Goal: Navigation & Orientation: Understand site structure

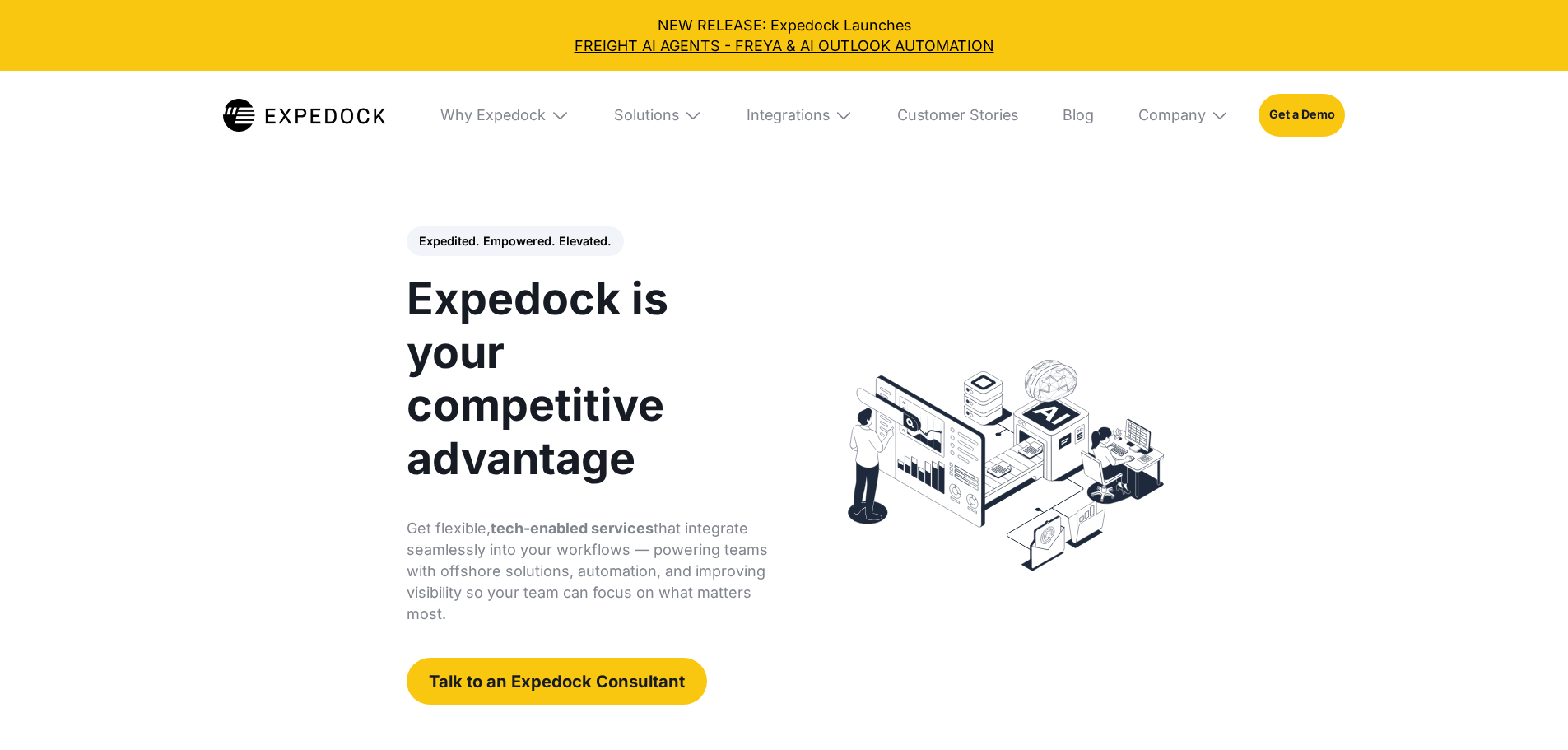
select select
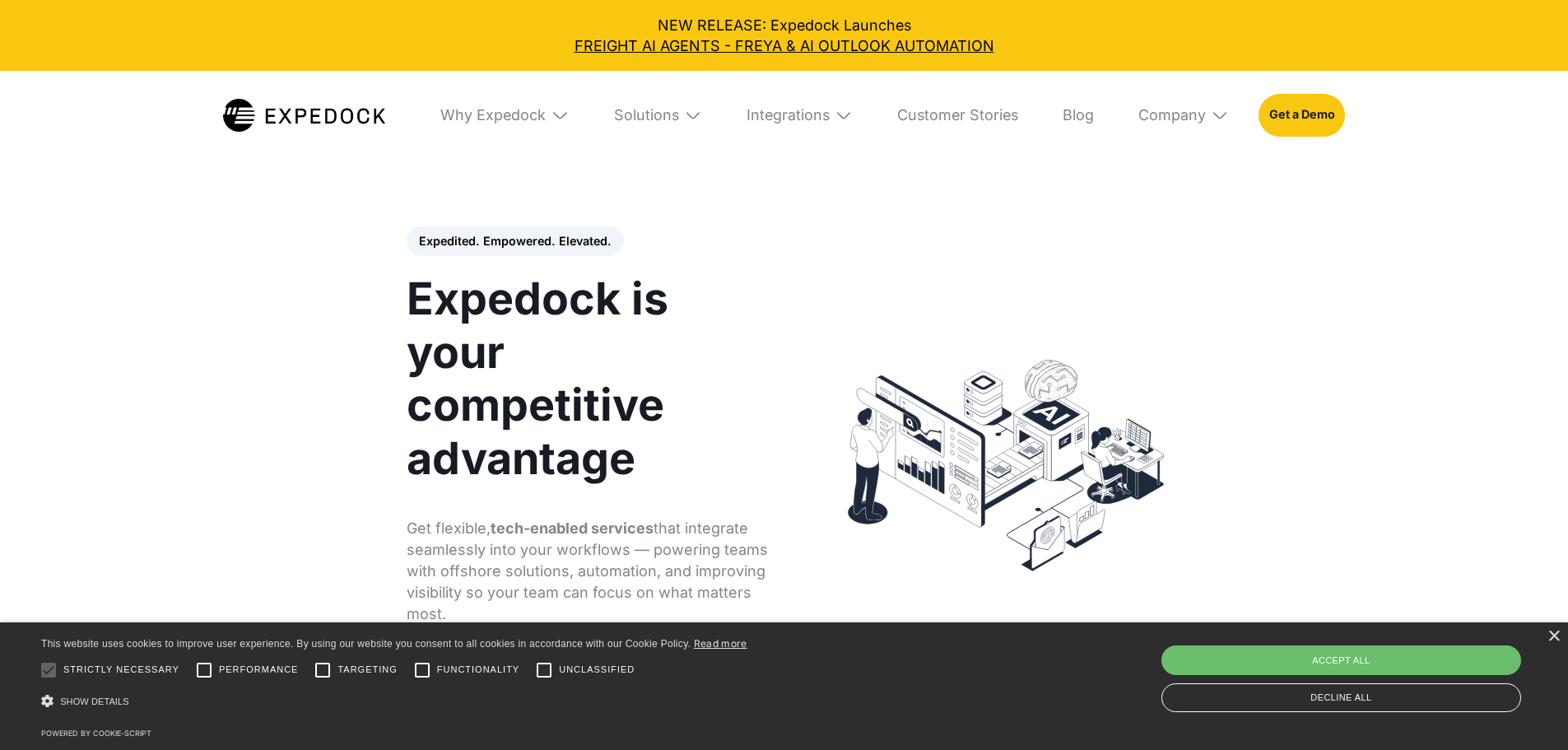
scroll to position [15, 0]
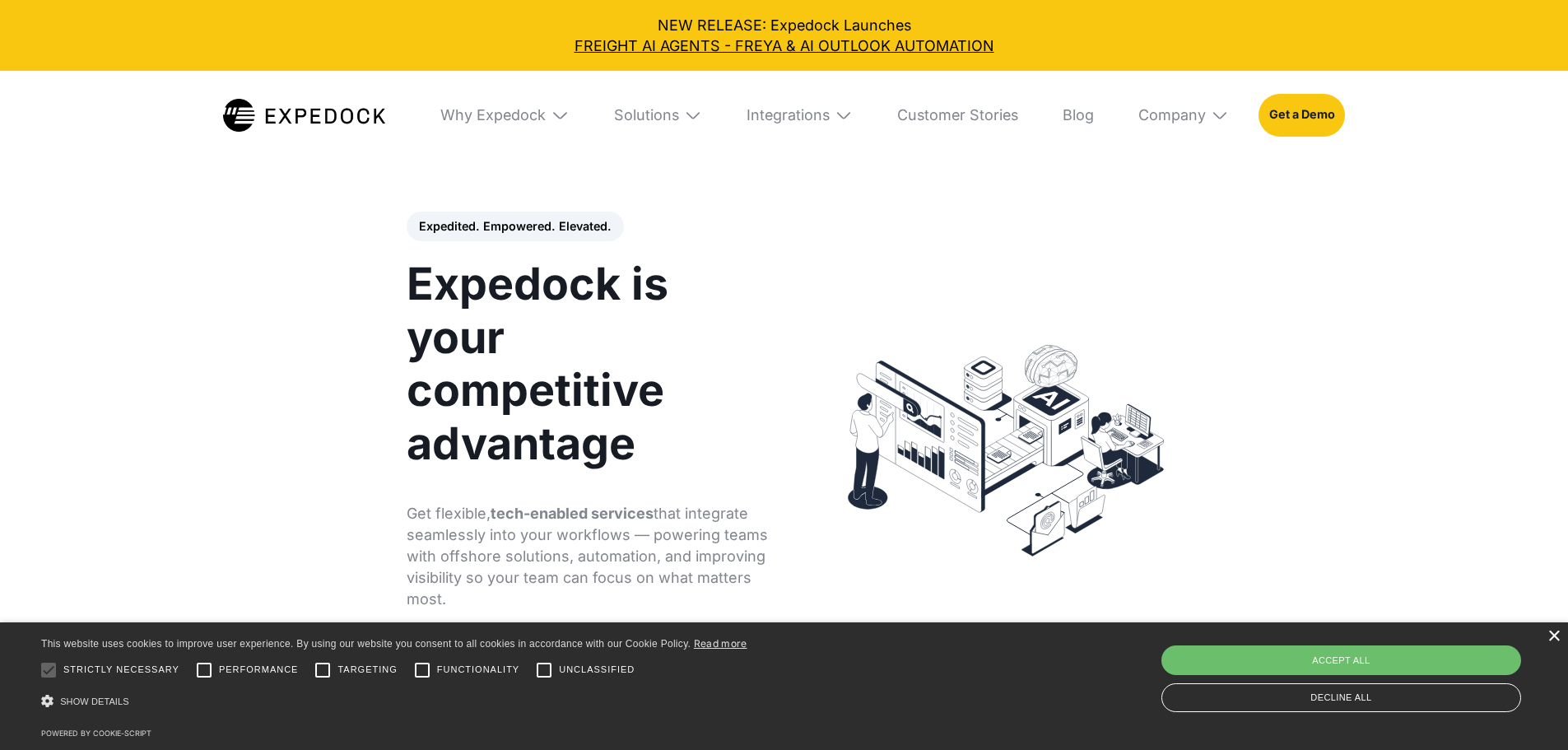
click at [1547, 635] on div "×" at bounding box center [1554, 637] width 13 height 13
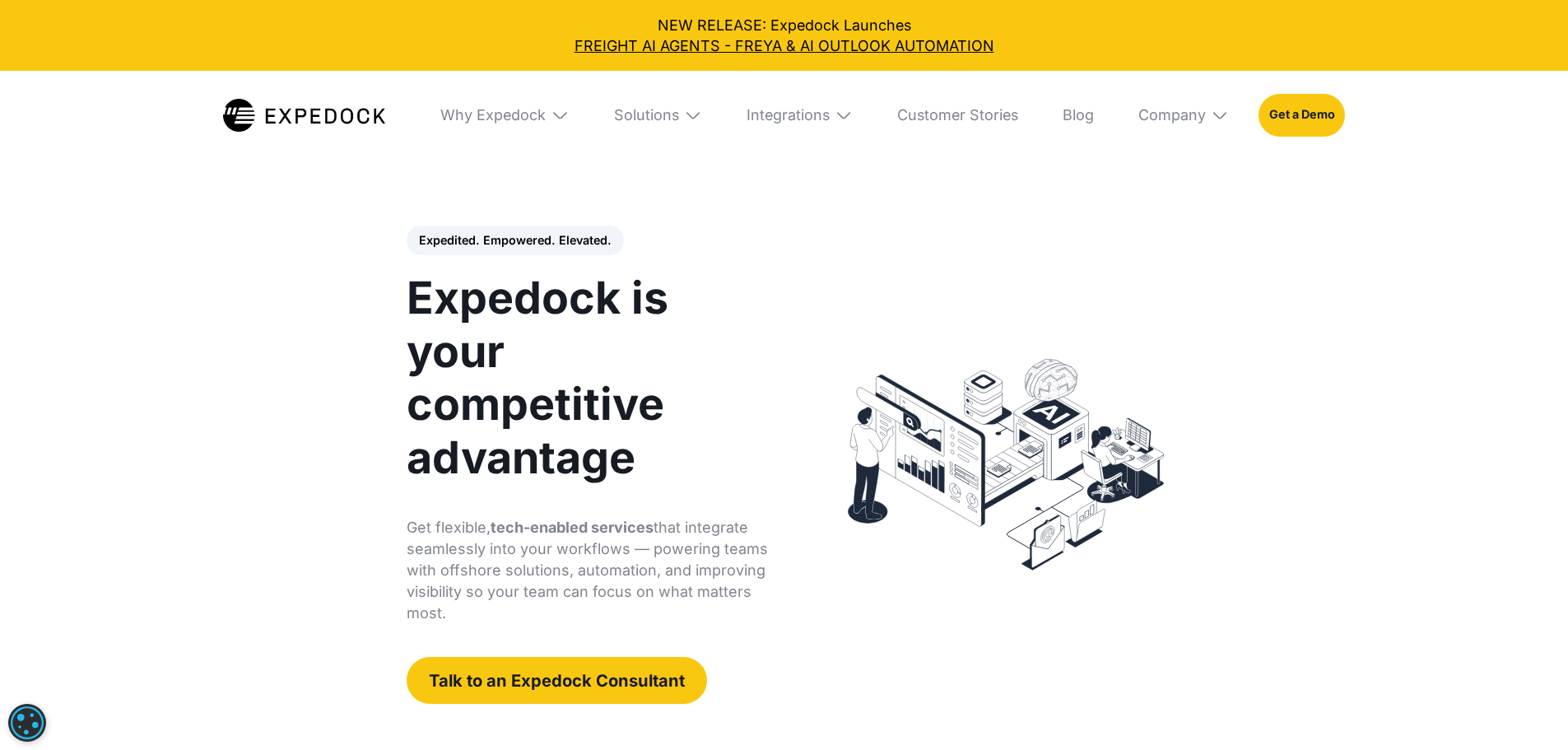
scroll to position [0, 0]
click at [662, 122] on div "Solutions" at bounding box center [646, 115] width 65 height 18
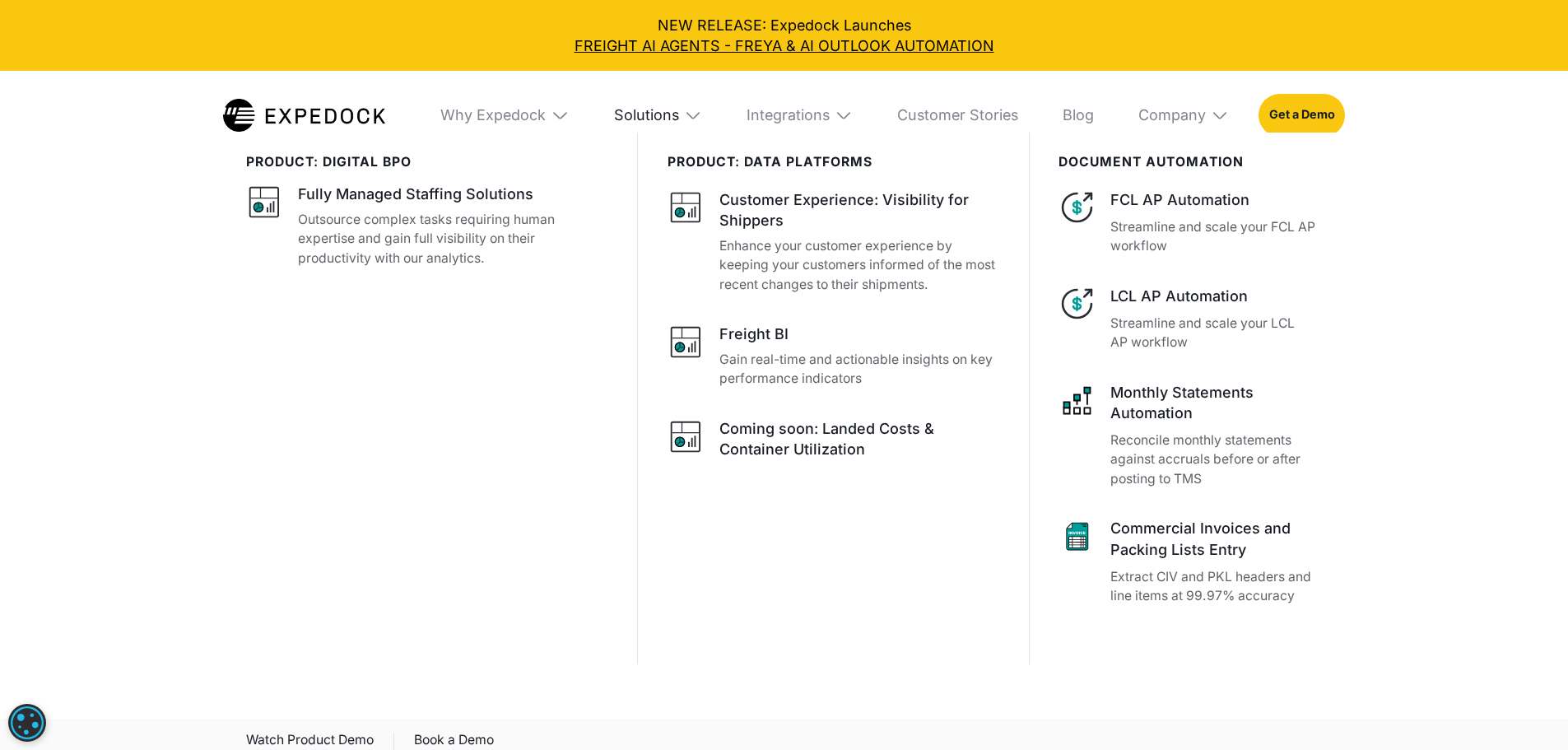
click at [657, 120] on div "Solutions" at bounding box center [646, 115] width 65 height 18
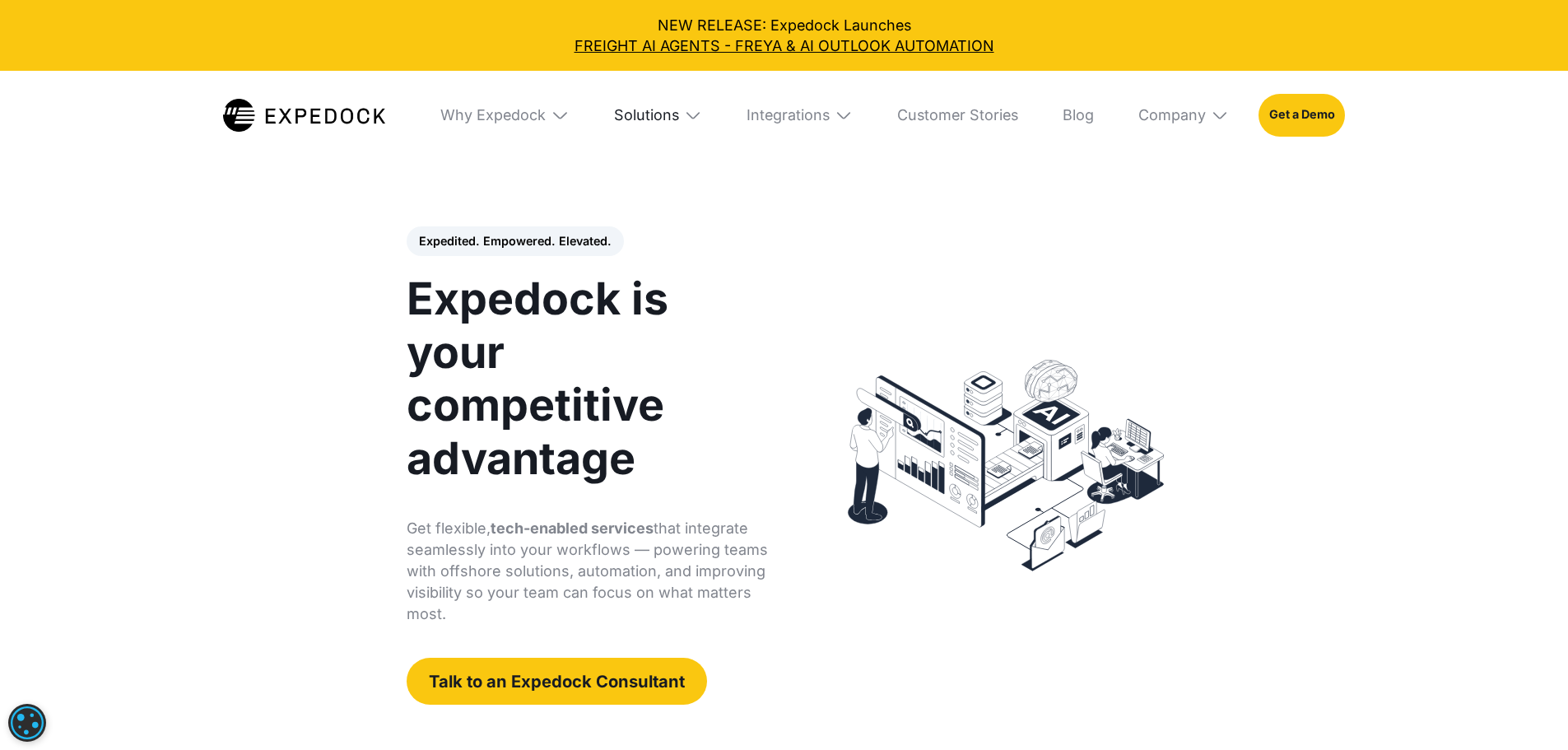
click at [662, 118] on div "Solutions" at bounding box center [646, 115] width 65 height 18
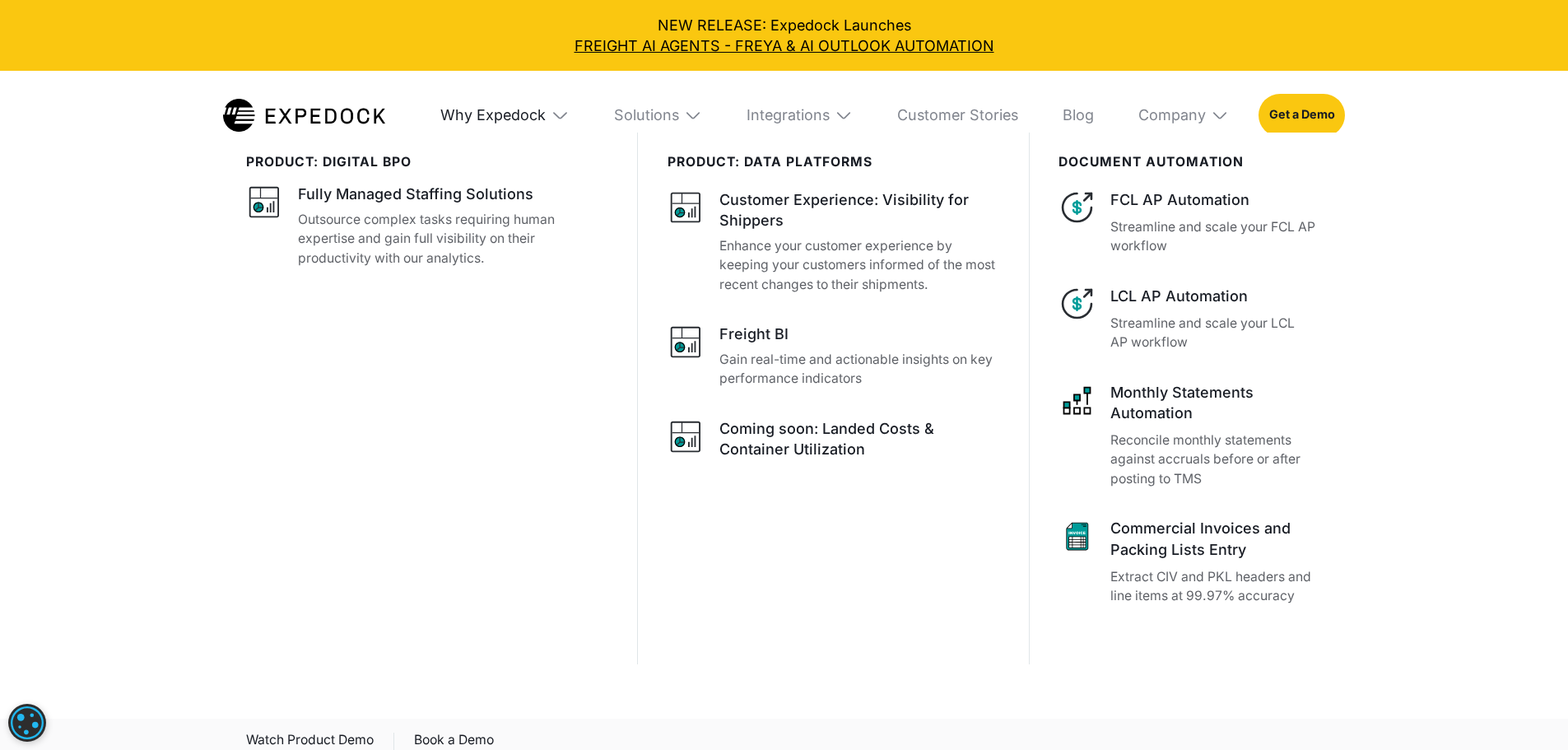
click at [517, 107] on div "Why Expedock" at bounding box center [493, 115] width 106 height 18
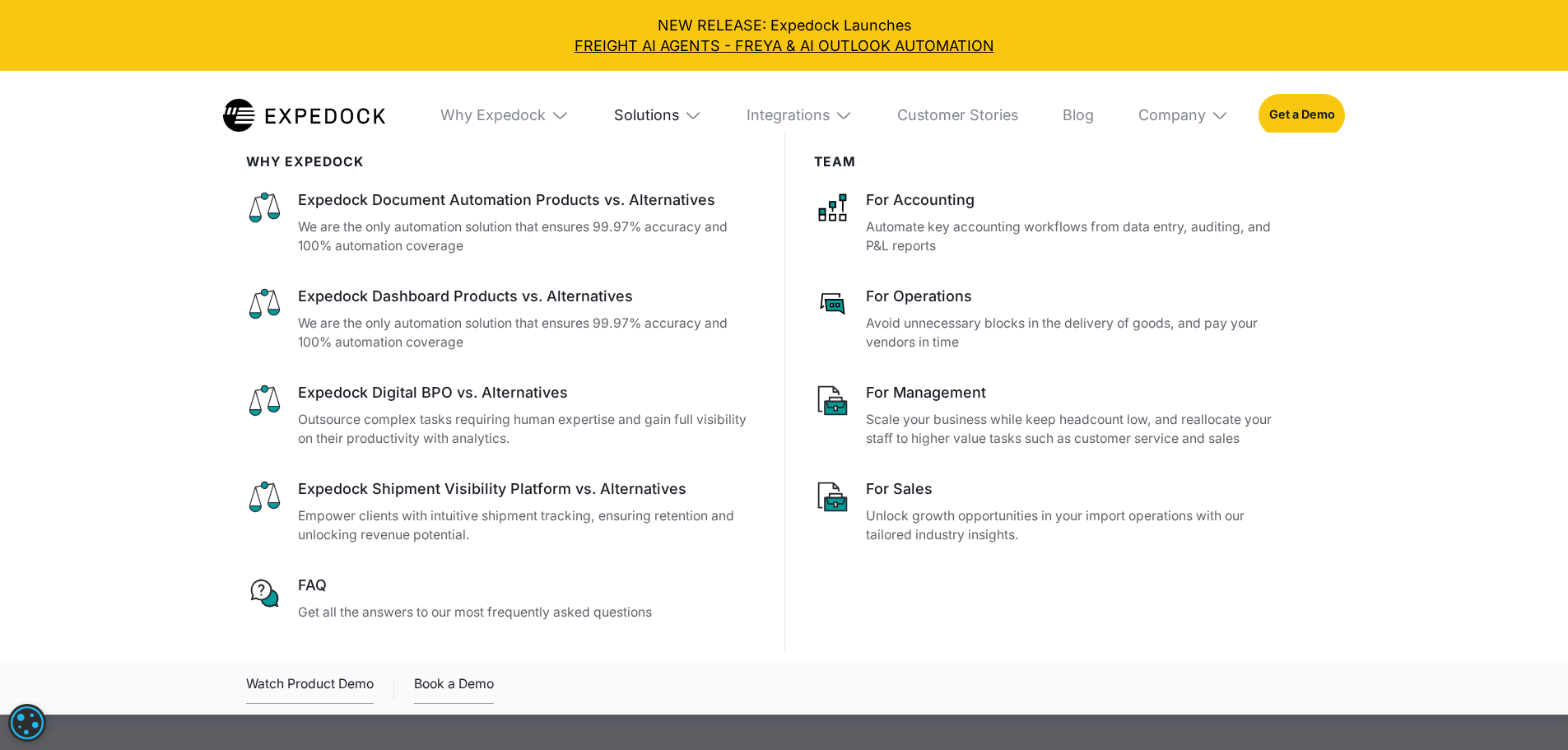
click at [633, 119] on div "Solutions" at bounding box center [646, 115] width 65 height 18
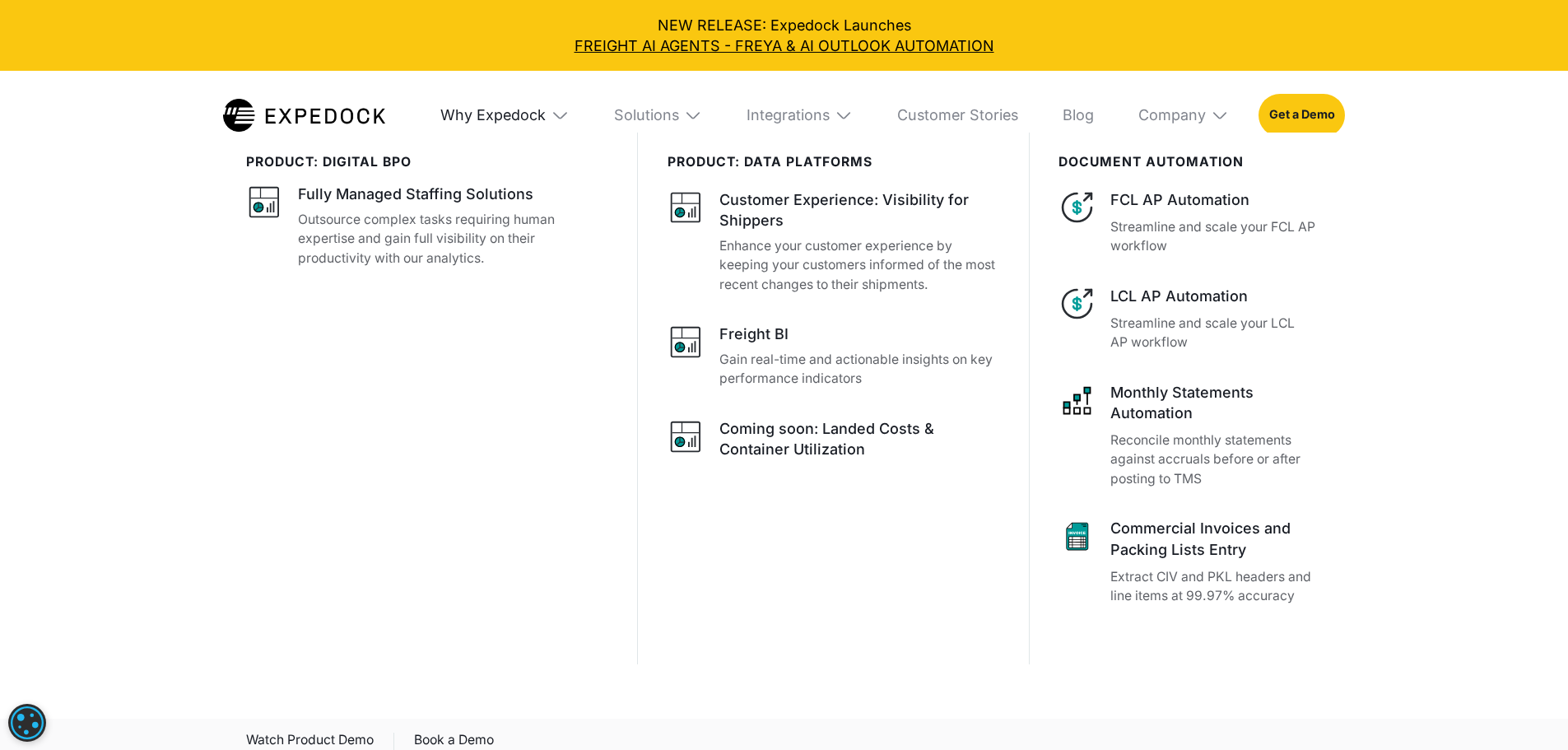
click at [501, 117] on div "Why Expedock" at bounding box center [493, 115] width 106 height 18
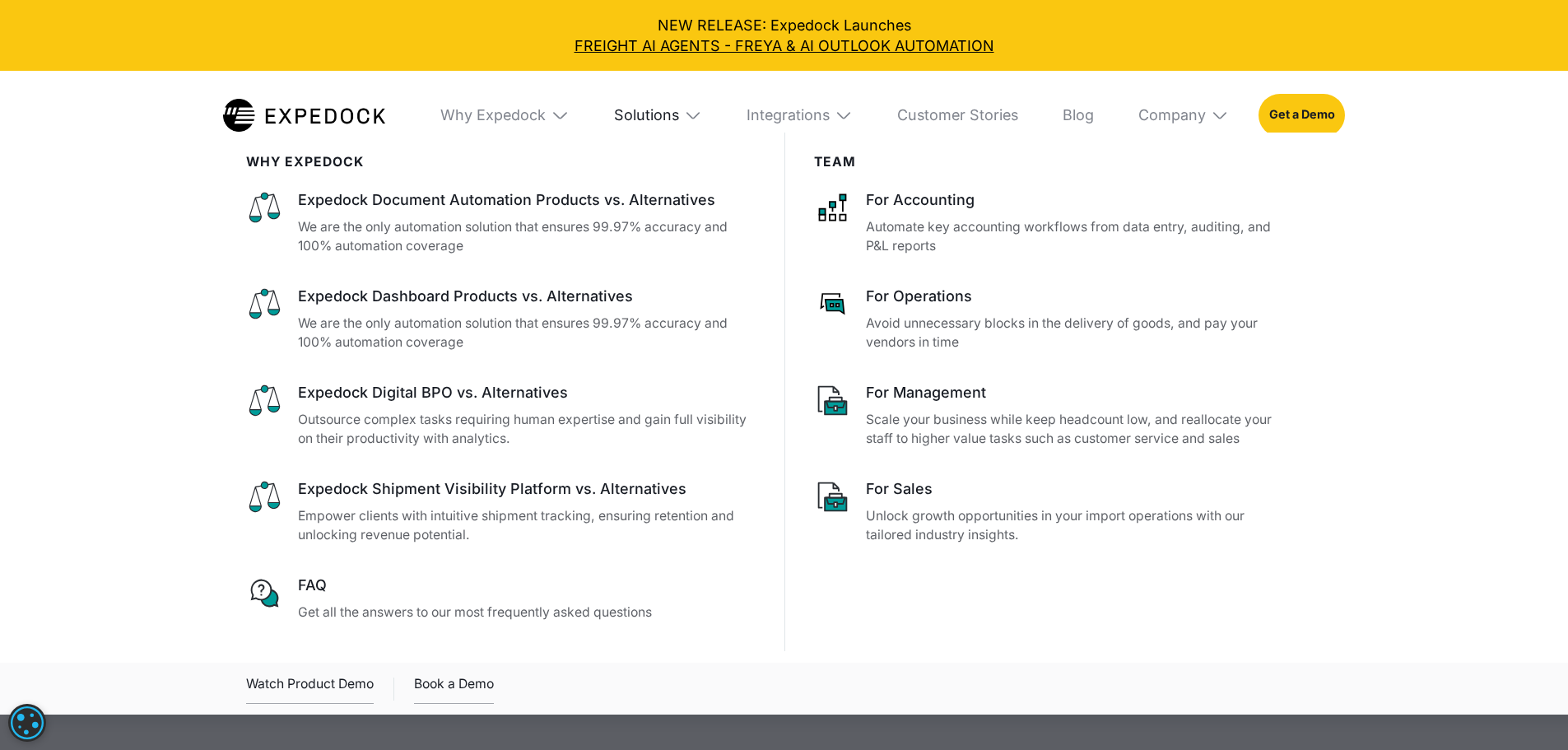
click at [662, 118] on div "Solutions" at bounding box center [646, 115] width 65 height 18
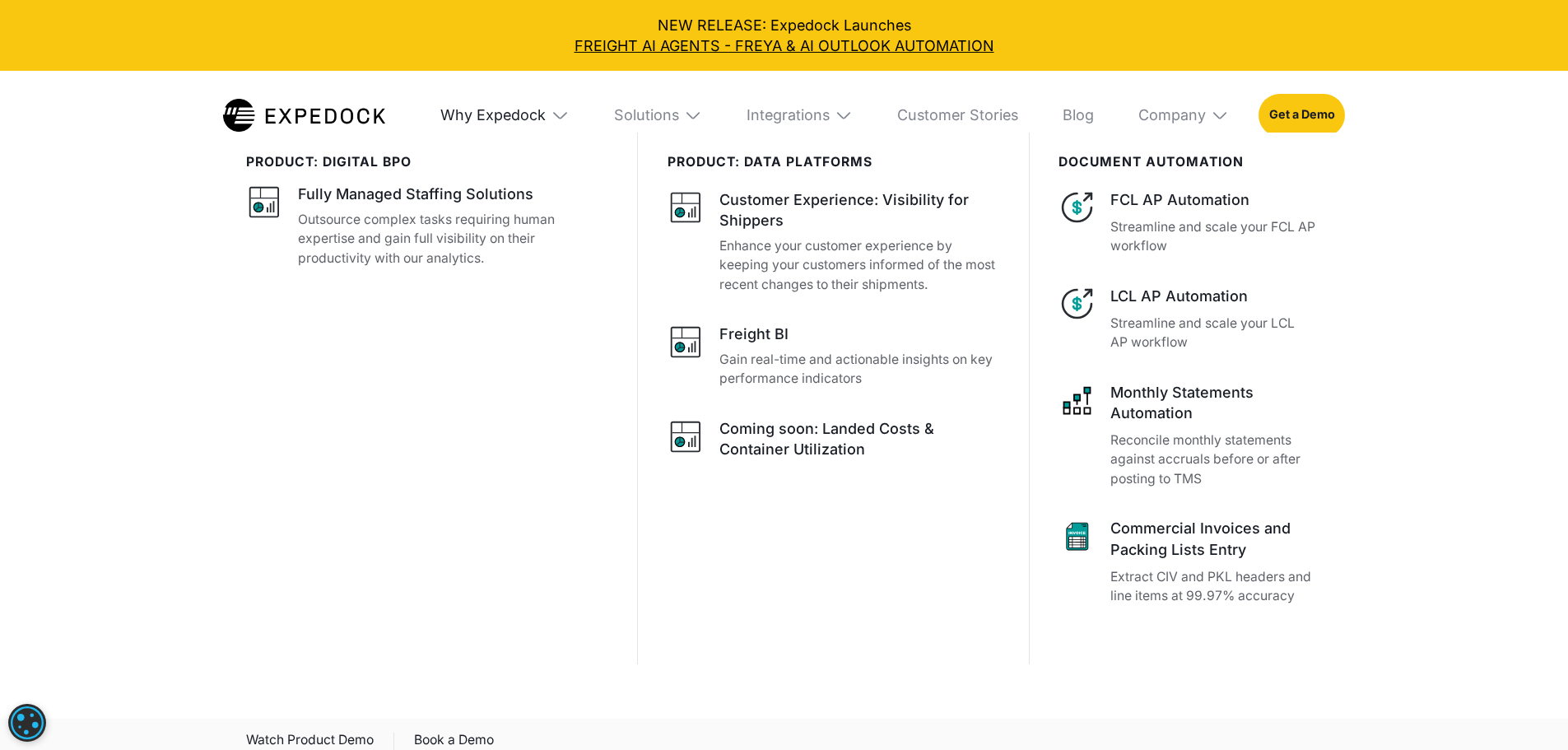
click at [501, 121] on div "Why Expedock" at bounding box center [493, 115] width 106 height 18
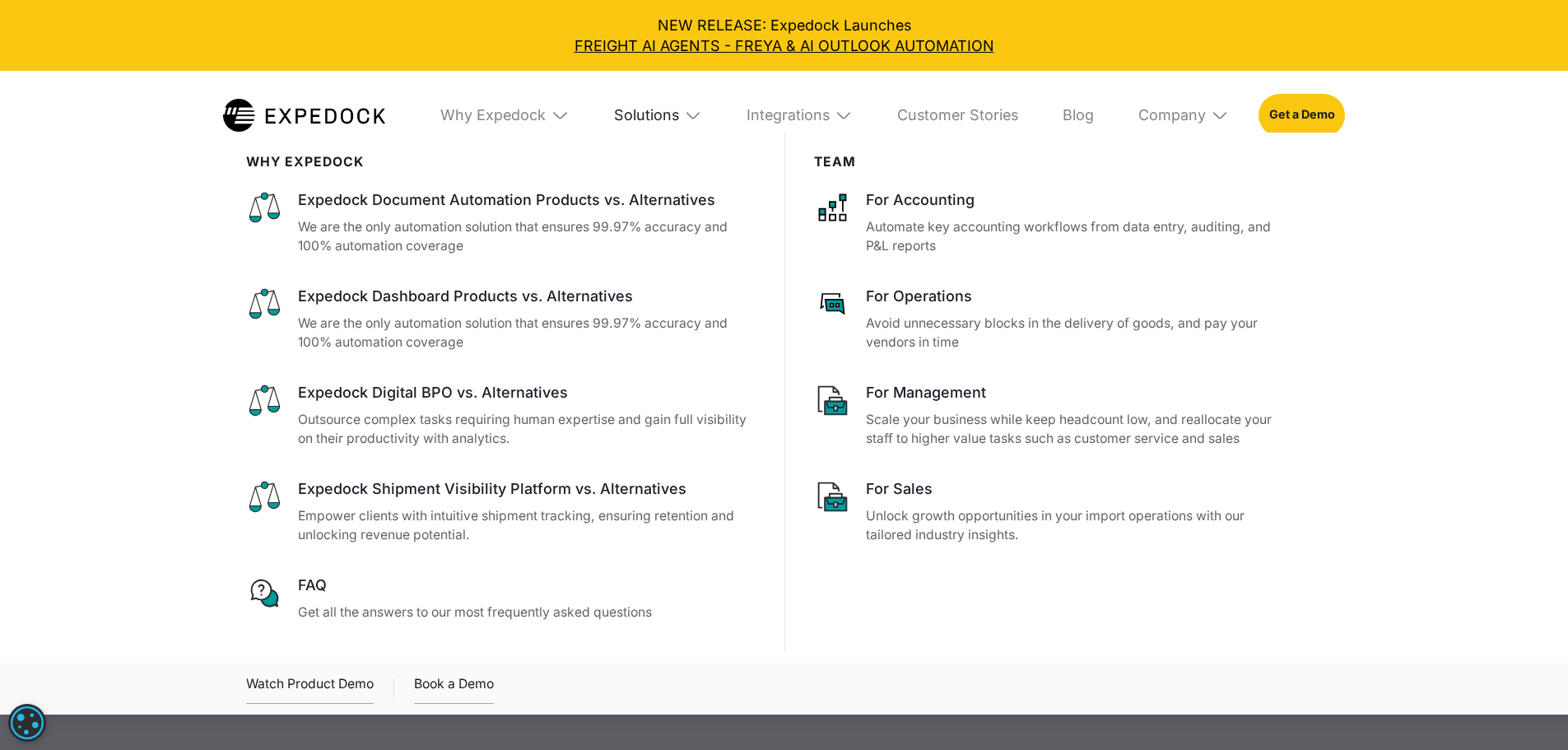
click at [657, 118] on div "Solutions" at bounding box center [646, 115] width 65 height 18
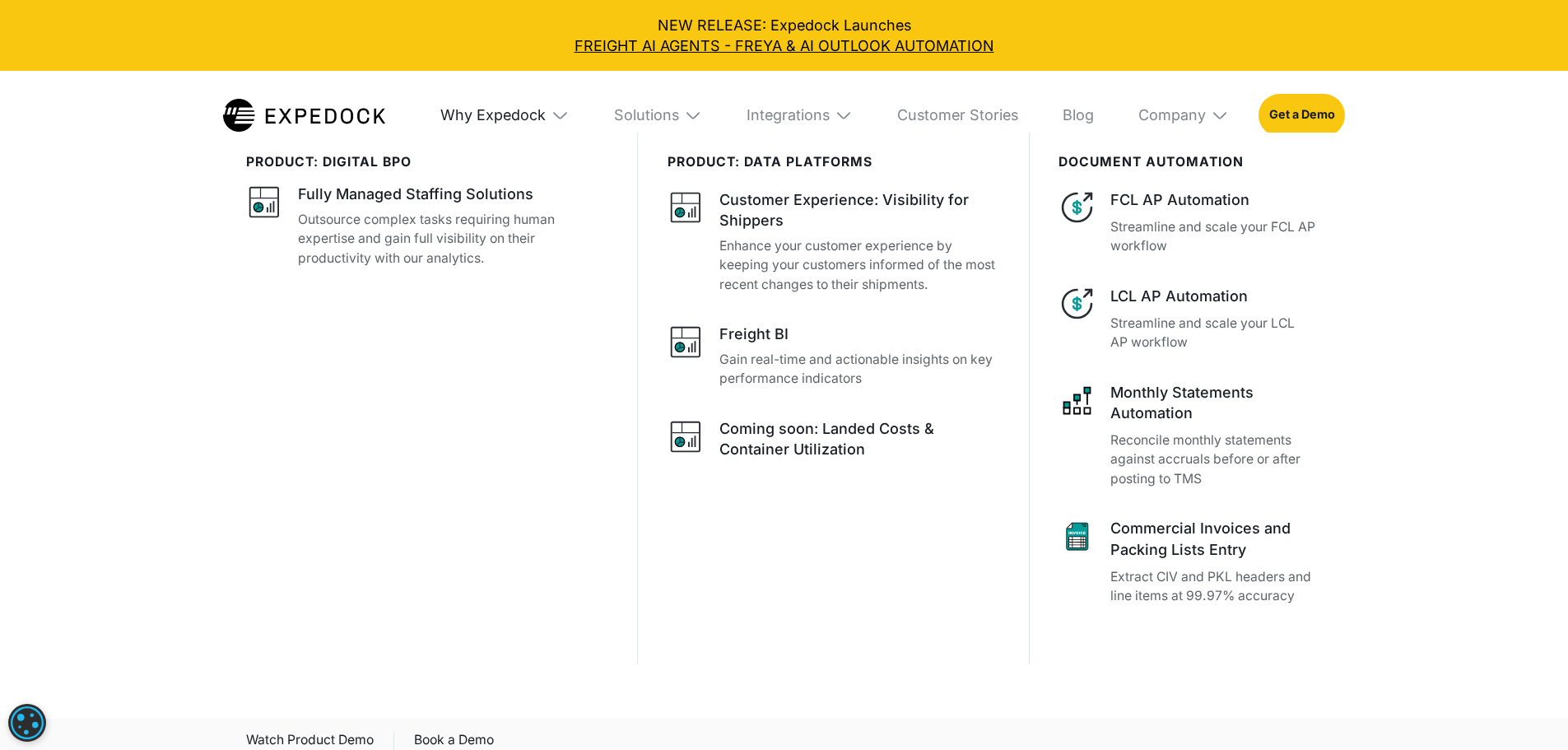
click at [479, 119] on div "Why Expedock" at bounding box center [493, 115] width 106 height 18
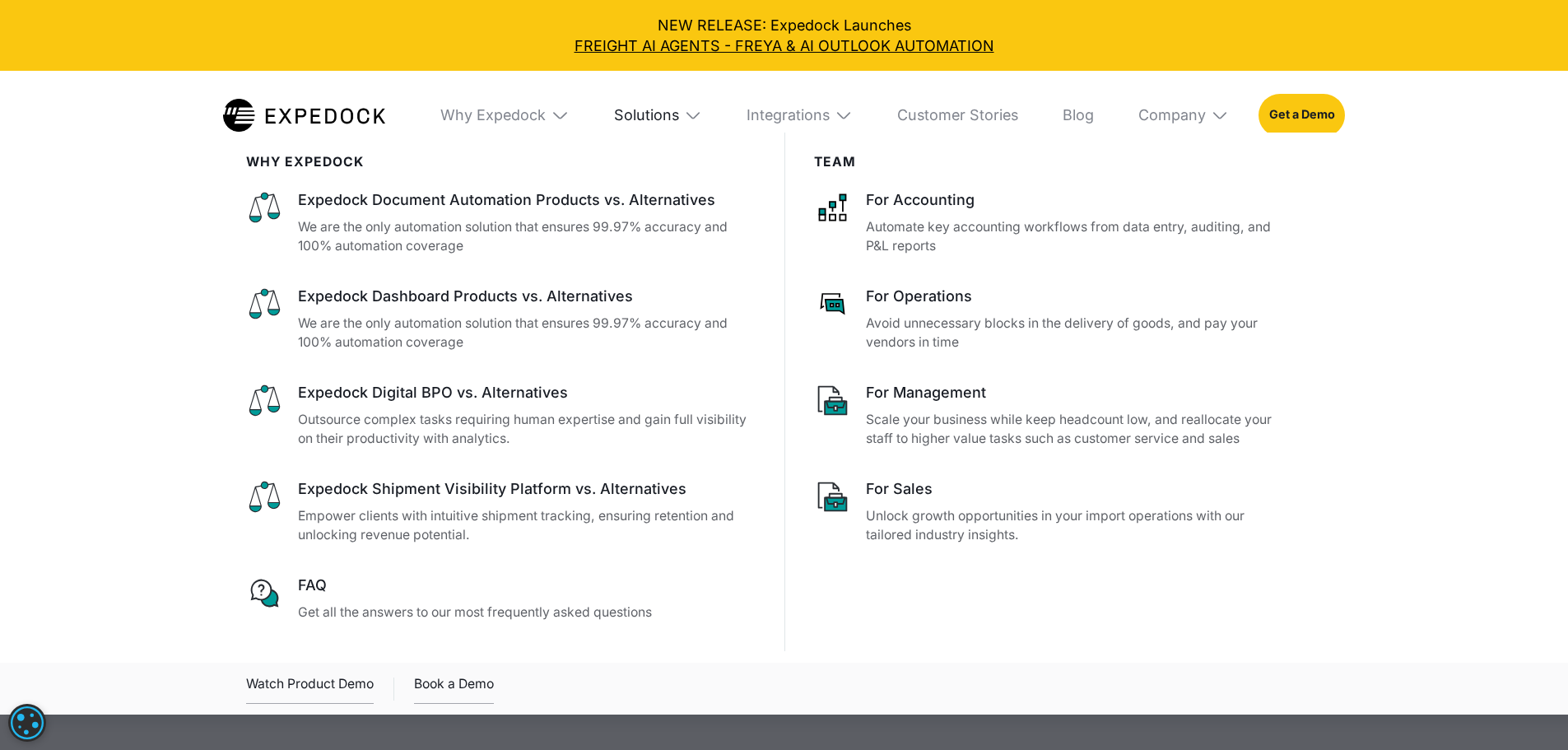
click at [675, 124] on div "Solutions" at bounding box center [646, 115] width 65 height 18
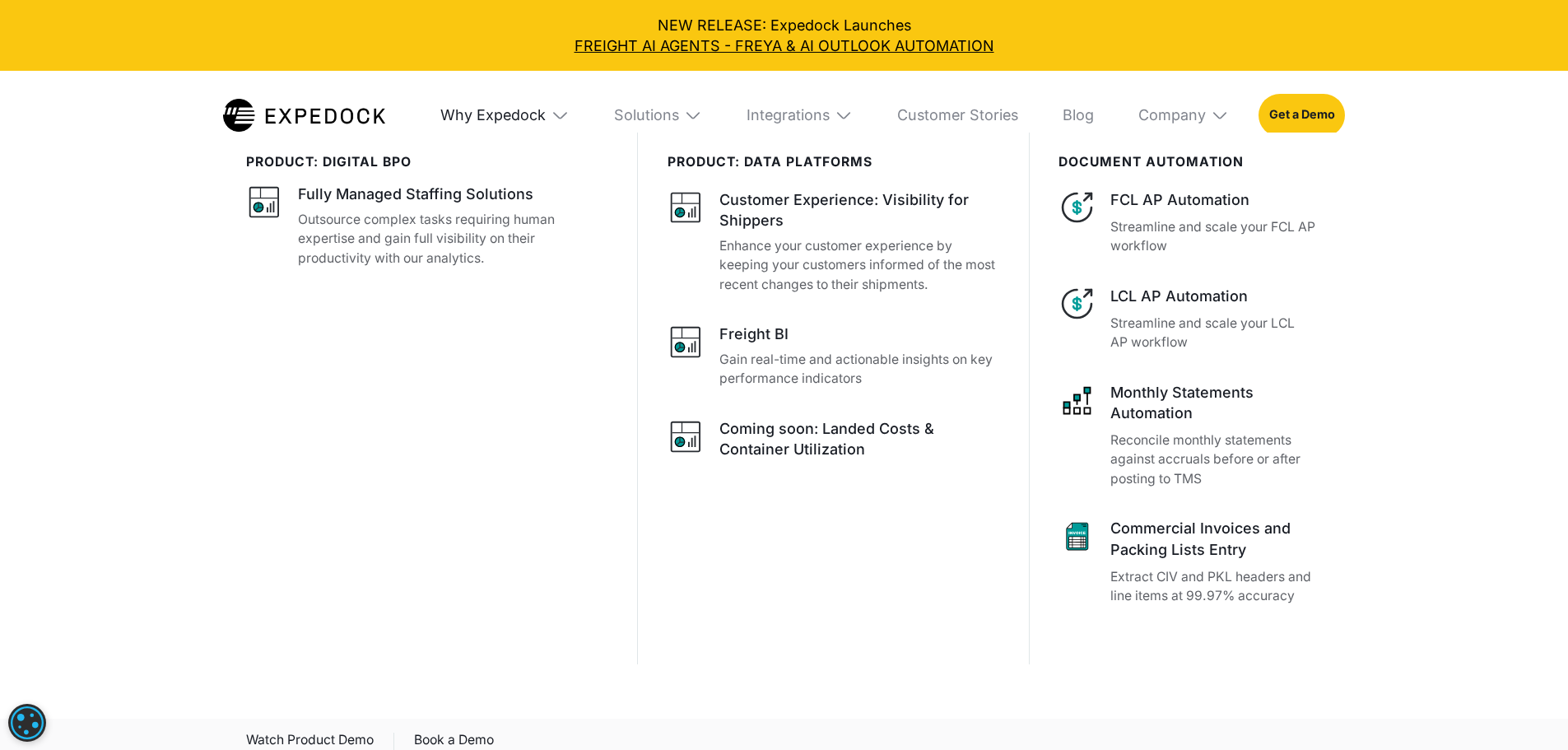
click at [504, 120] on div "Why Expedock" at bounding box center [493, 115] width 106 height 18
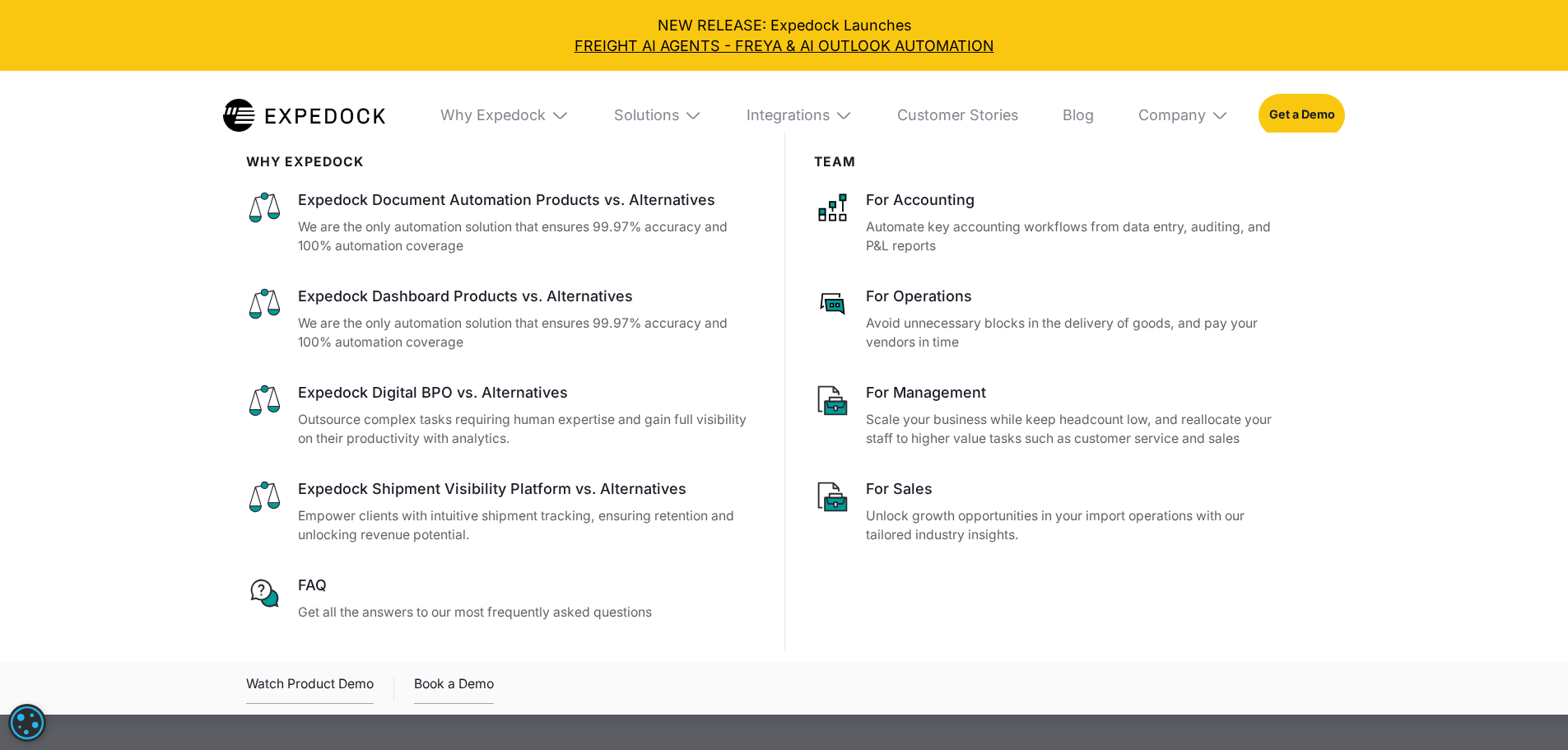
click at [693, 112] on img at bounding box center [693, 115] width 18 height 18
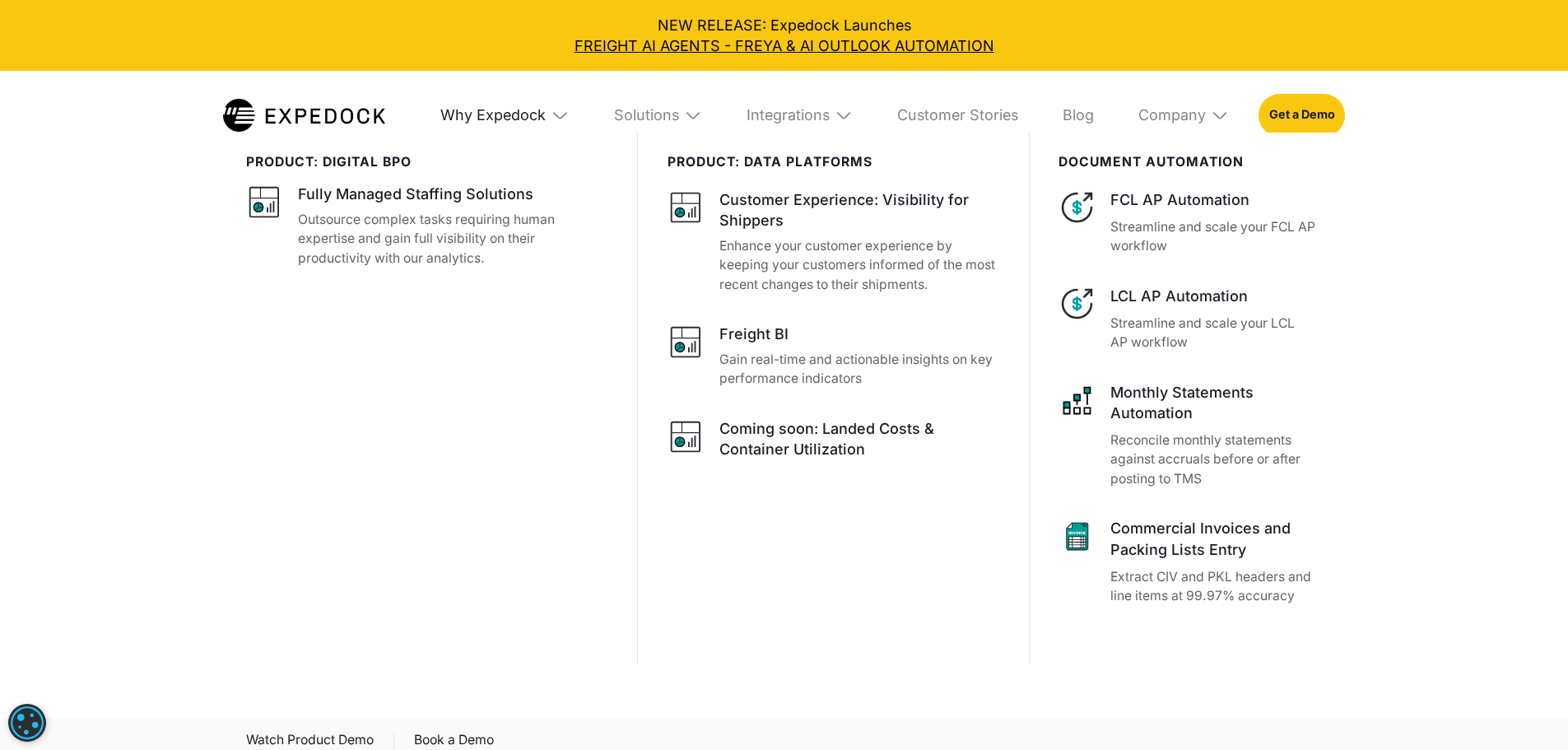
click at [498, 121] on div "Why Expedock" at bounding box center [493, 115] width 106 height 18
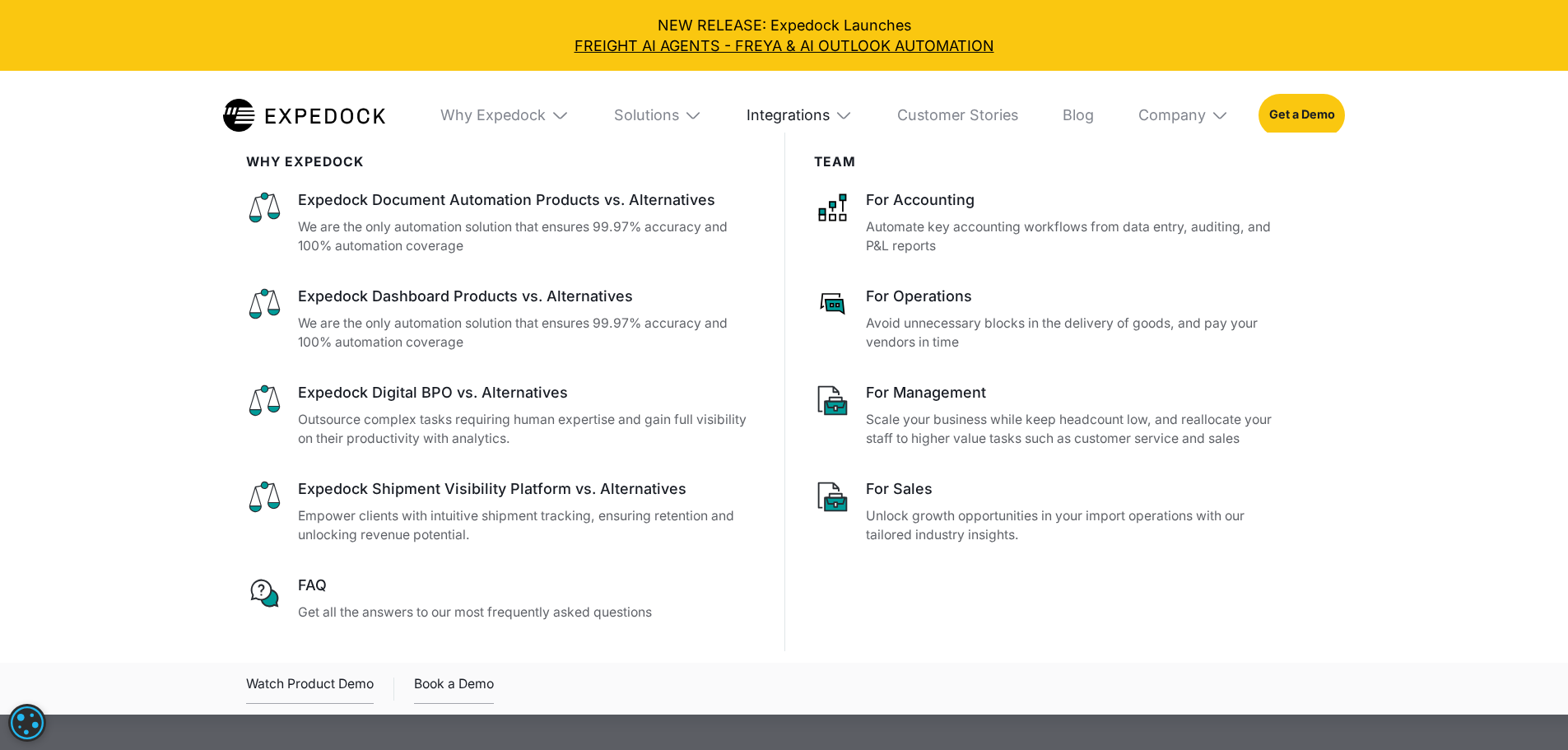
click at [806, 115] on div "Integrations" at bounding box center [788, 115] width 83 height 18
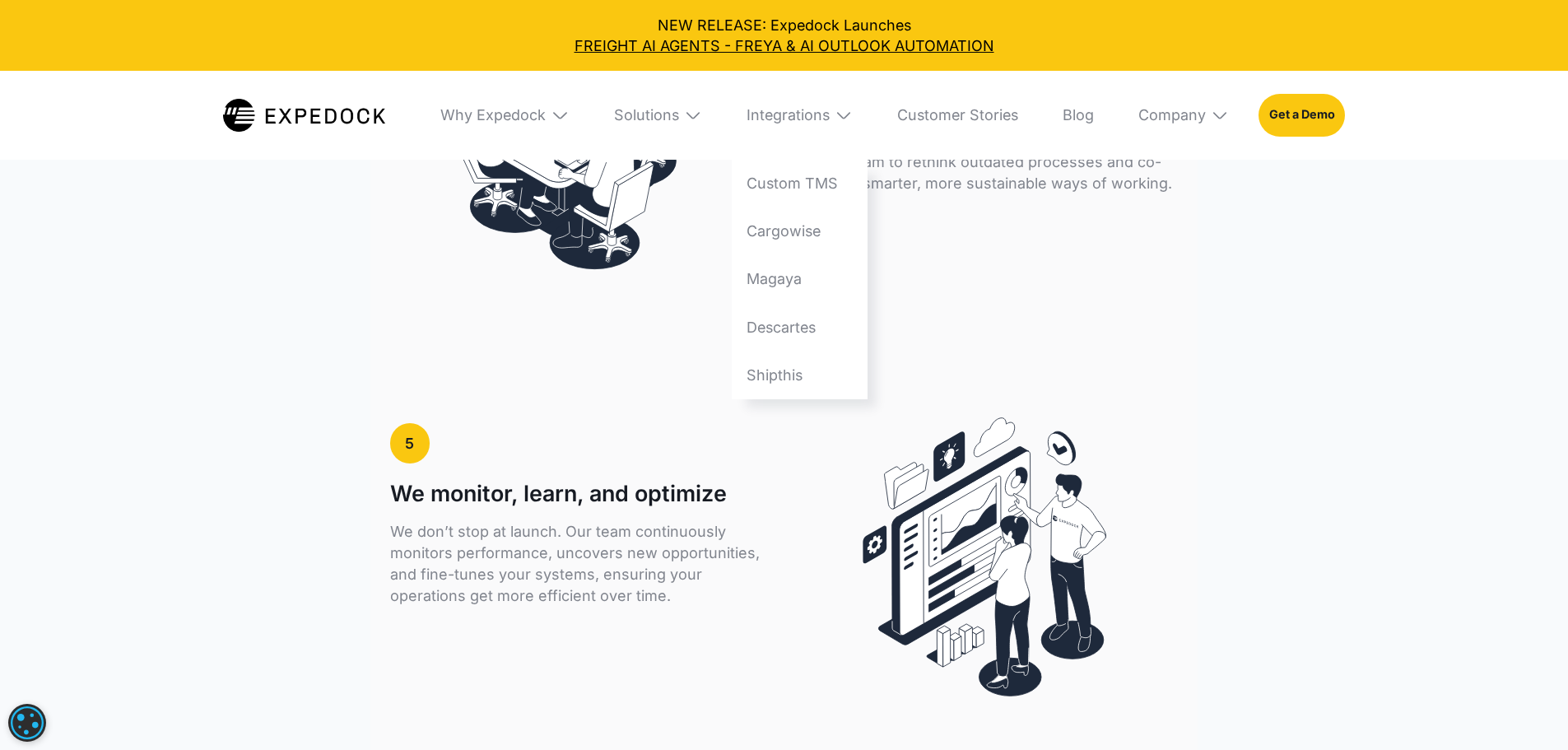
scroll to position [4268, 0]
